Goal: Task Accomplishment & Management: Use online tool/utility

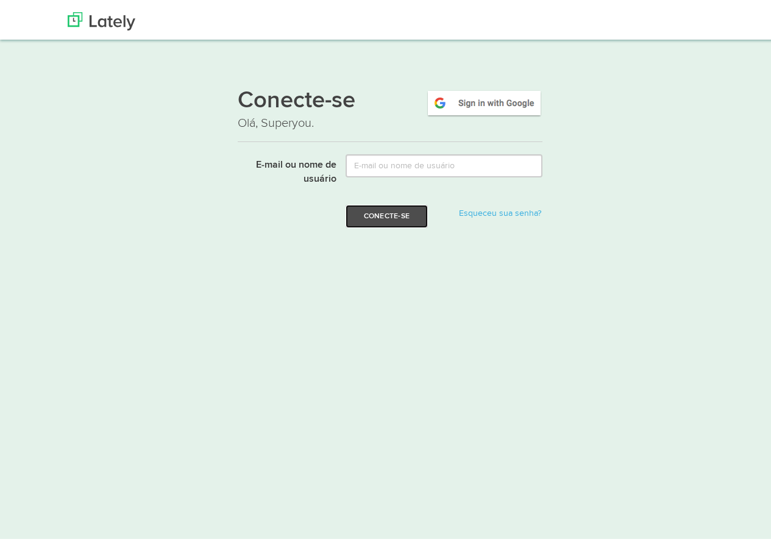
click at [394, 213] on font "Conecte-se" at bounding box center [387, 212] width 46 height 7
click at [430, 247] on html "Obrigado! Agende sua demonstração Você é incrível! Estamos muito animados para …" at bounding box center [390, 274] width 780 height 548
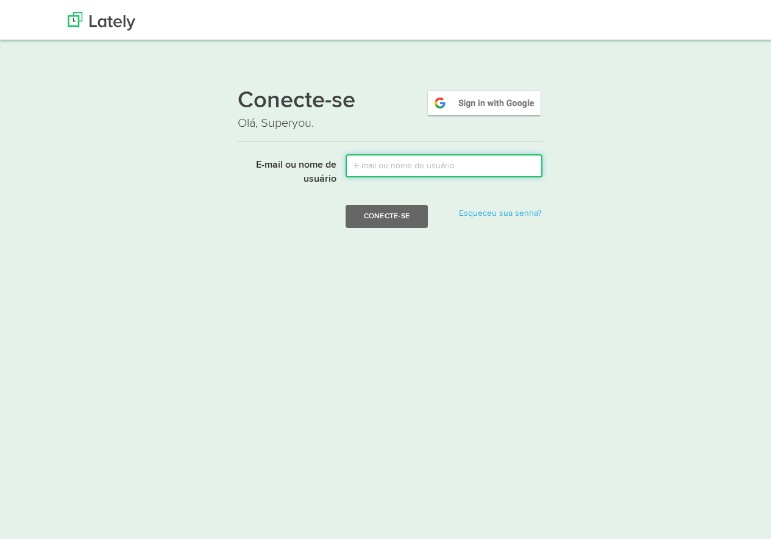
click at [416, 171] on input "E-mail ou nome de usuário" at bounding box center [444, 162] width 197 height 23
type input "afiliados@compareplanodesaude.com.br"
click at [346, 202] on button "Conecte-se" at bounding box center [387, 213] width 82 height 23
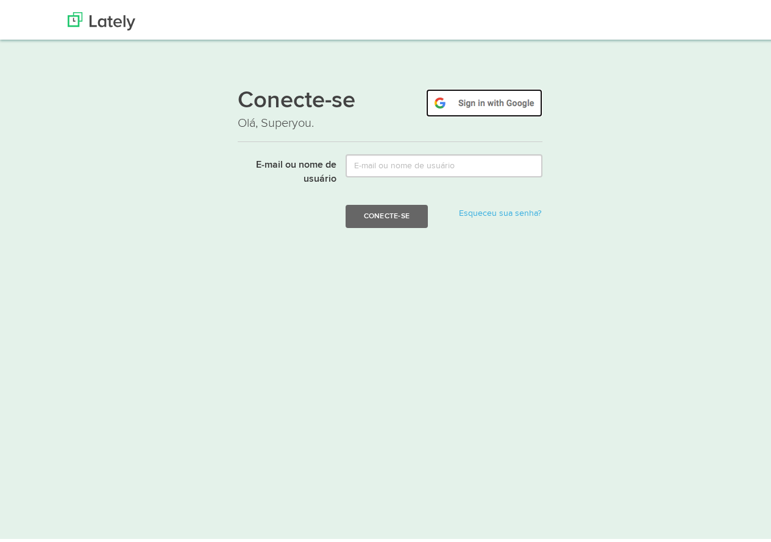
click at [497, 108] on img at bounding box center [484, 100] width 116 height 28
